Goal: Navigation & Orientation: Understand site structure

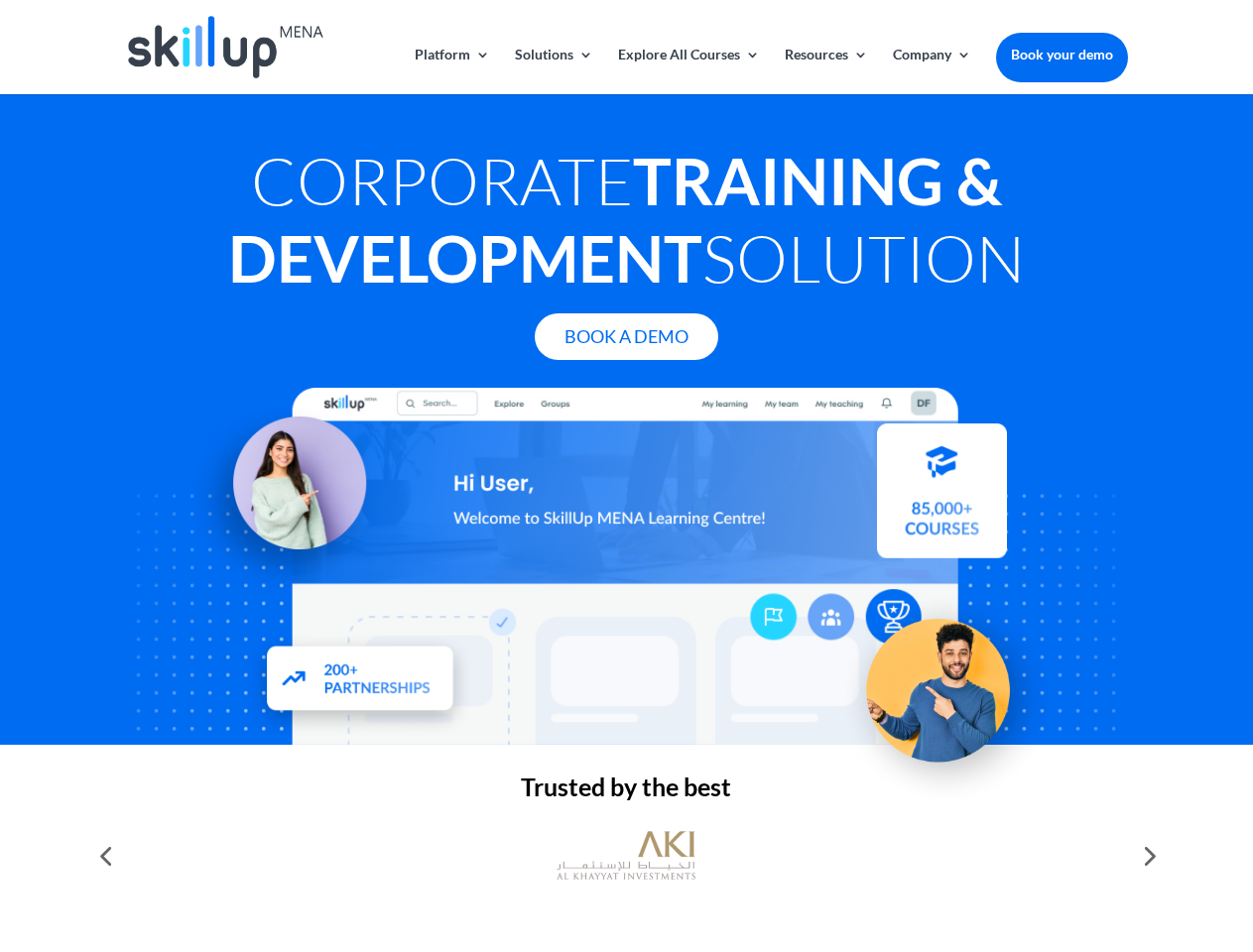
click at [626, 476] on div at bounding box center [626, 567] width 1002 height 357
click at [553, 71] on link "Solutions" at bounding box center [554, 71] width 79 height 47
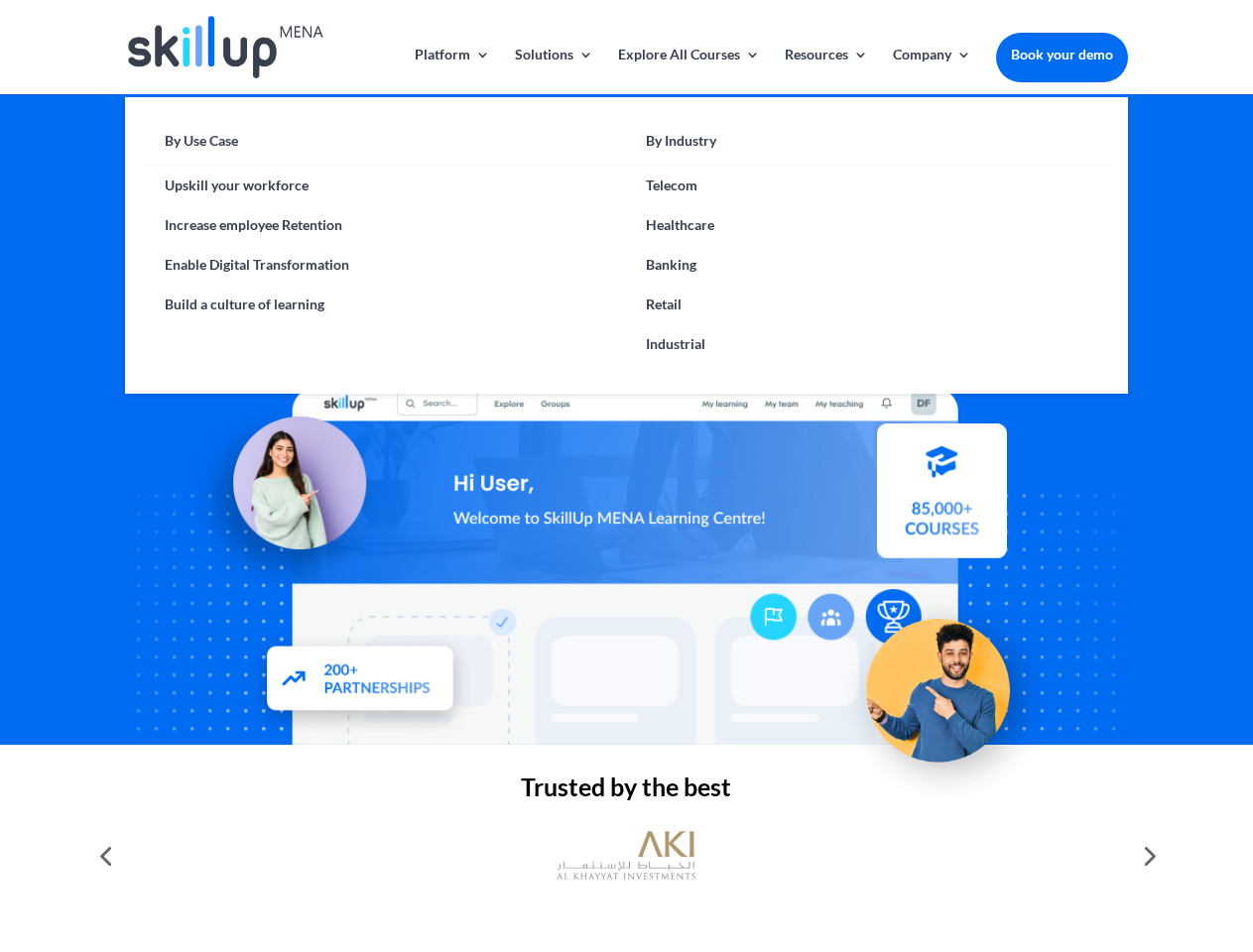
click at [687, 71] on link "Explore All Courses" at bounding box center [689, 71] width 141 height 47
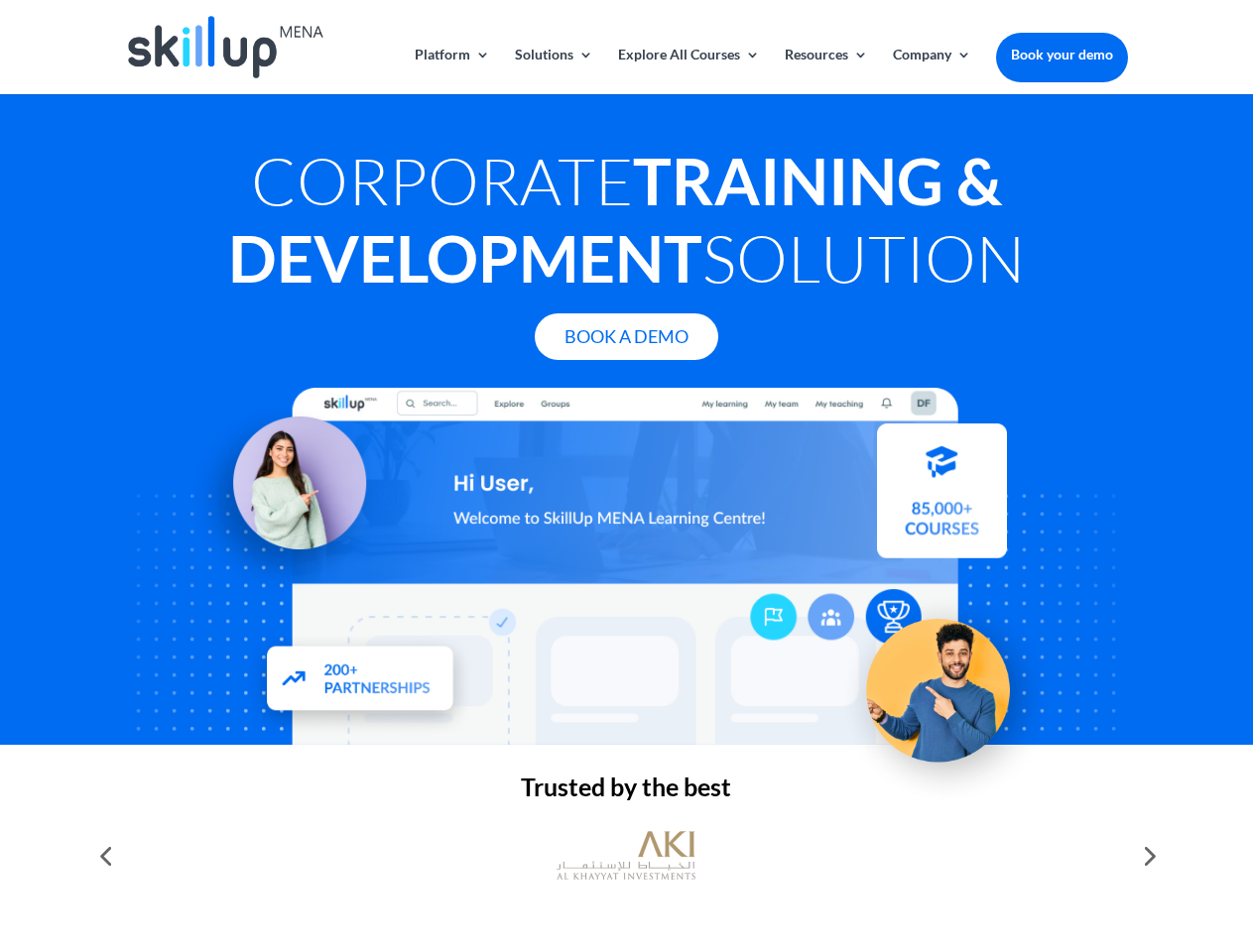
click at [825, 71] on link "Resources" at bounding box center [827, 71] width 84 height 47
click at [931, 71] on link "Company" at bounding box center [932, 71] width 79 height 47
click at [626, 856] on img at bounding box center [626, 856] width 138 height 70
